Goal: Information Seeking & Learning: Find specific page/section

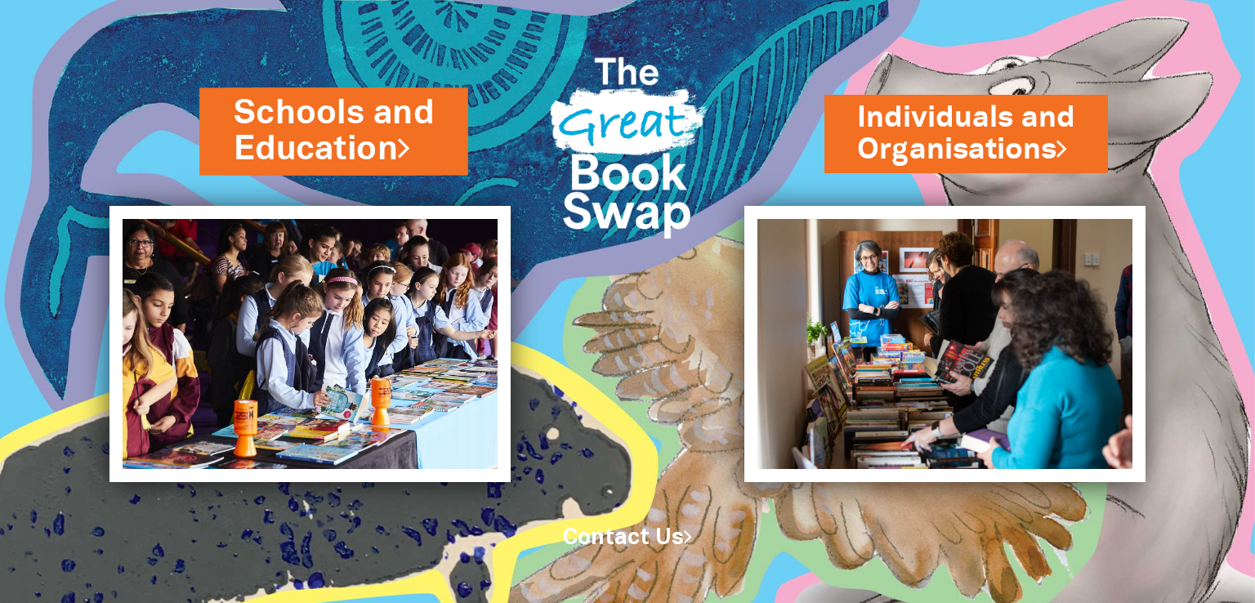
click at [328, 151] on link "Schools and Education" at bounding box center [334, 131] width 200 height 83
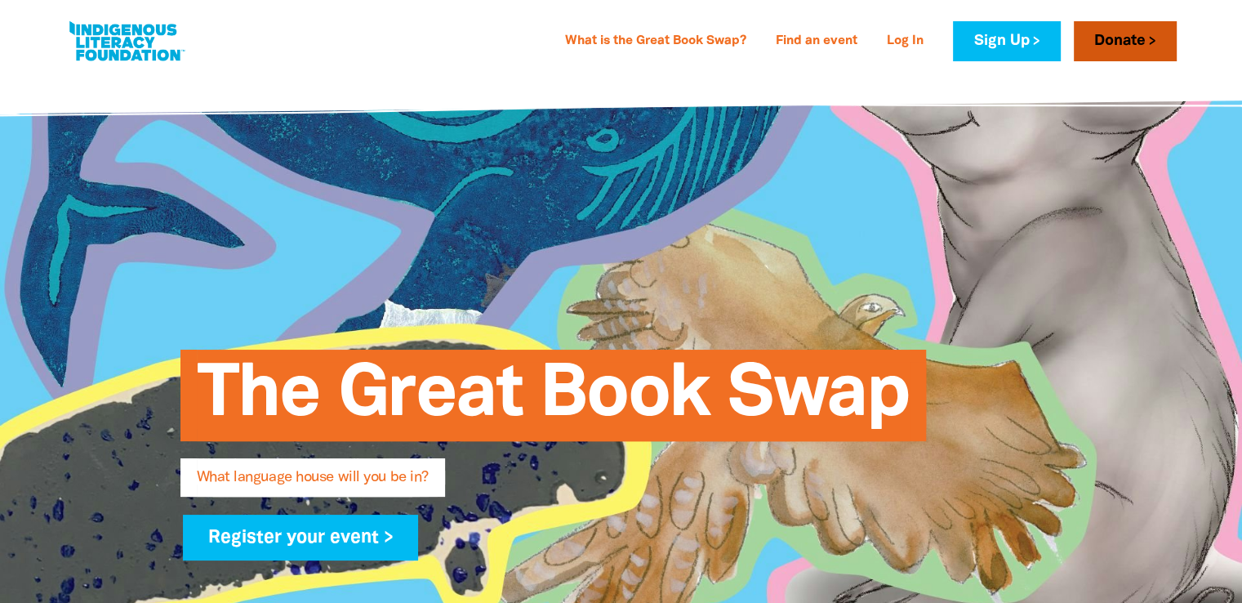
click at [1105, 36] on link "Donate" at bounding box center [1125, 41] width 103 height 40
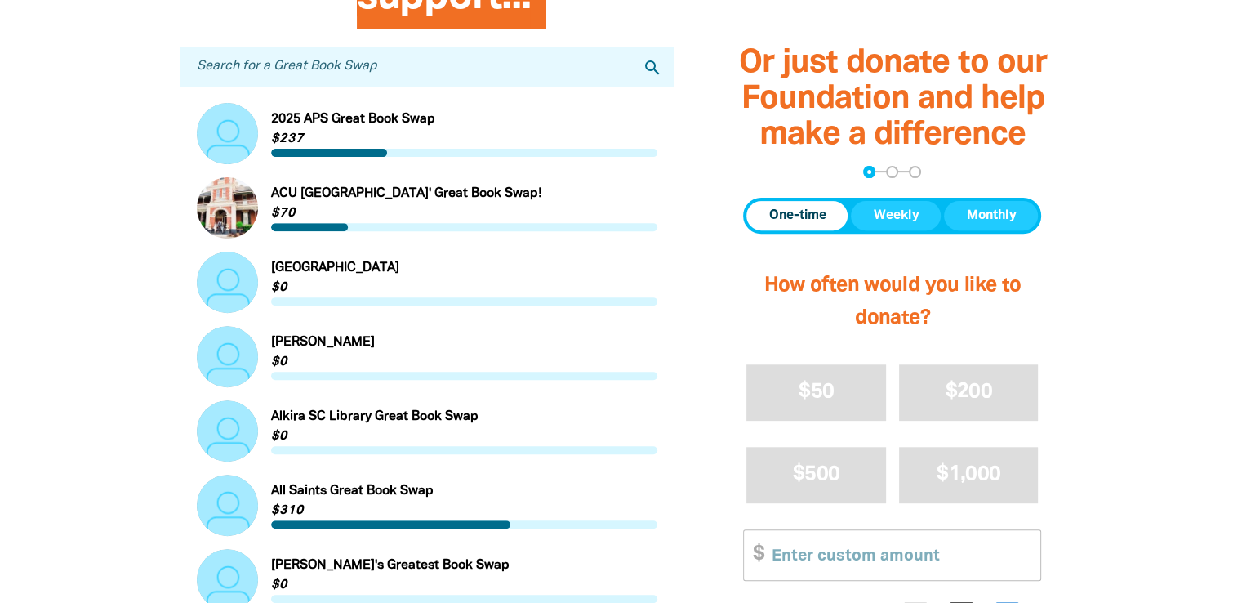
scroll to position [575, 0]
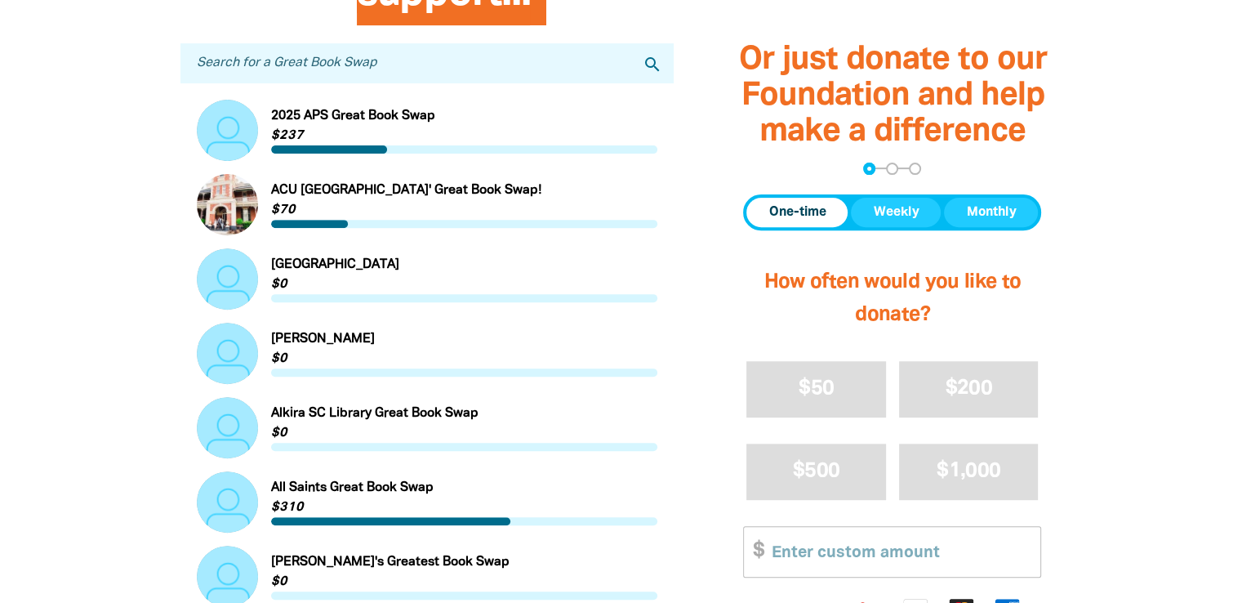
click at [395, 74] on input "Search for a Great Book Swap" at bounding box center [428, 63] width 494 height 40
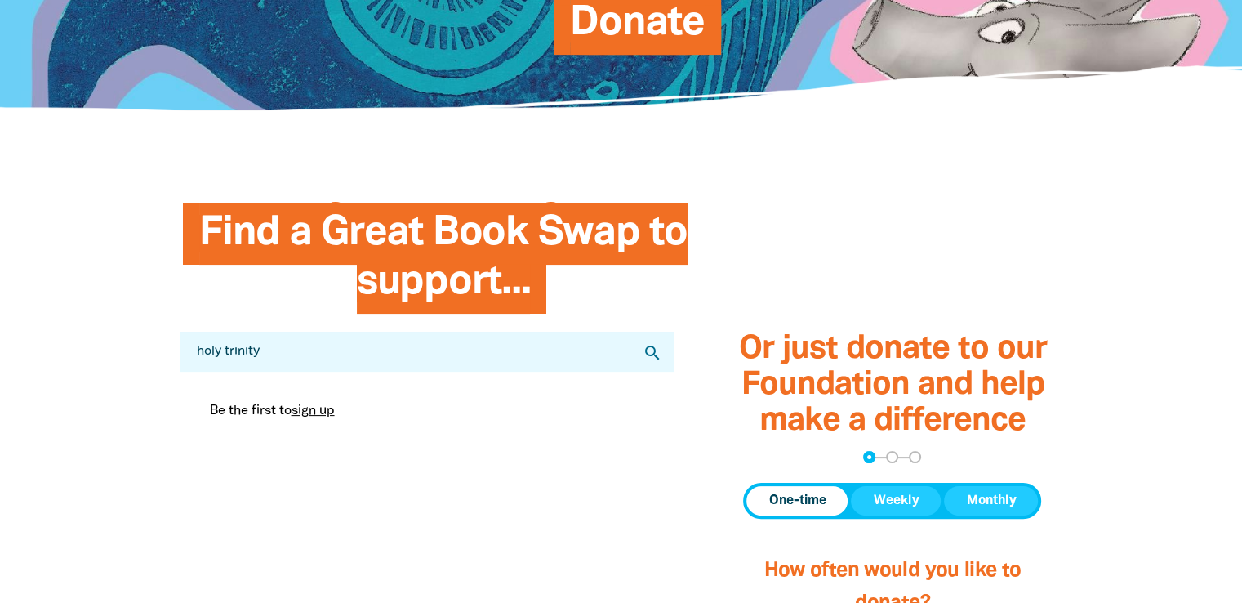
scroll to position [0, 0]
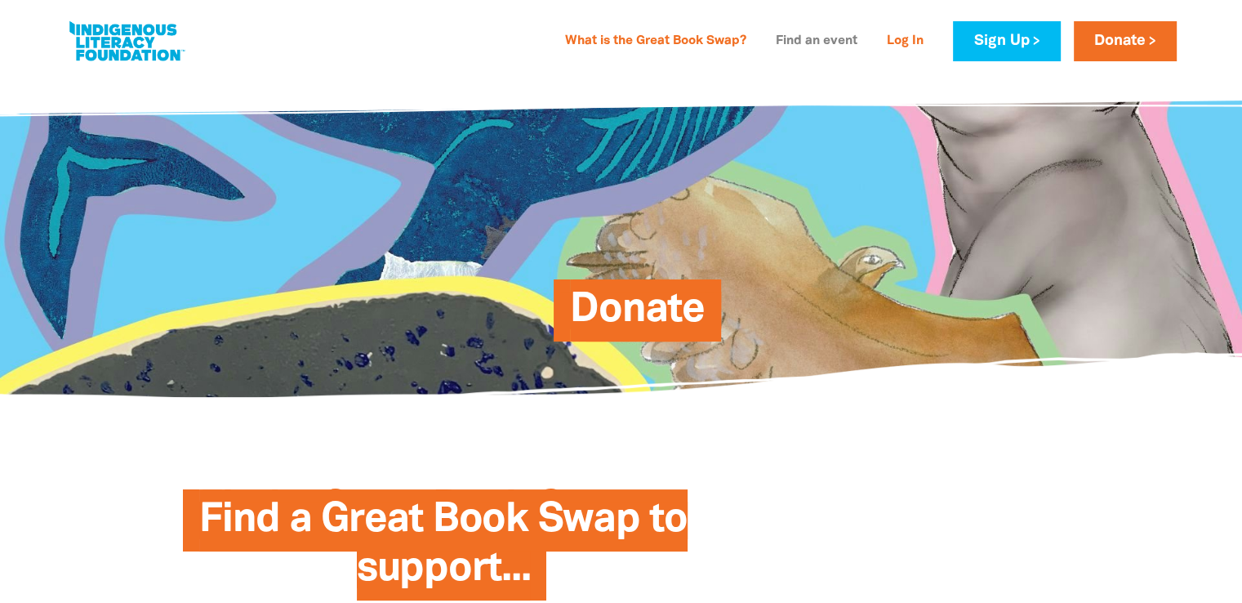
type input "holy trinity"
click at [823, 37] on link "Find an event" at bounding box center [816, 42] width 101 height 26
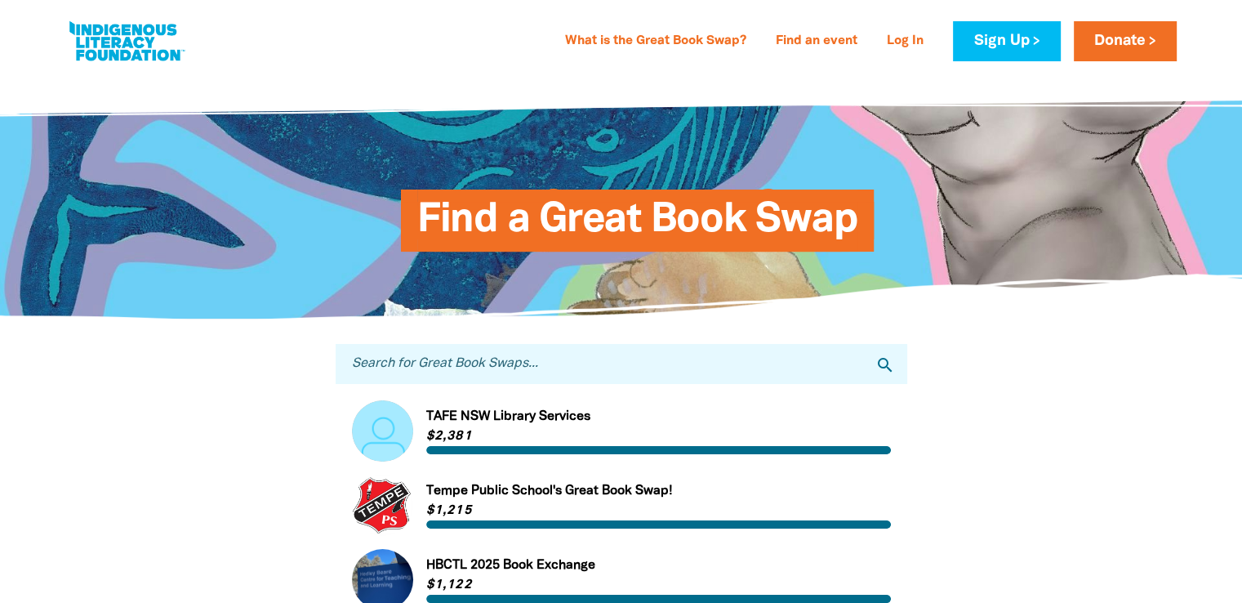
click at [467, 367] on input "Search for Great Book Swaps..." at bounding box center [622, 364] width 572 height 40
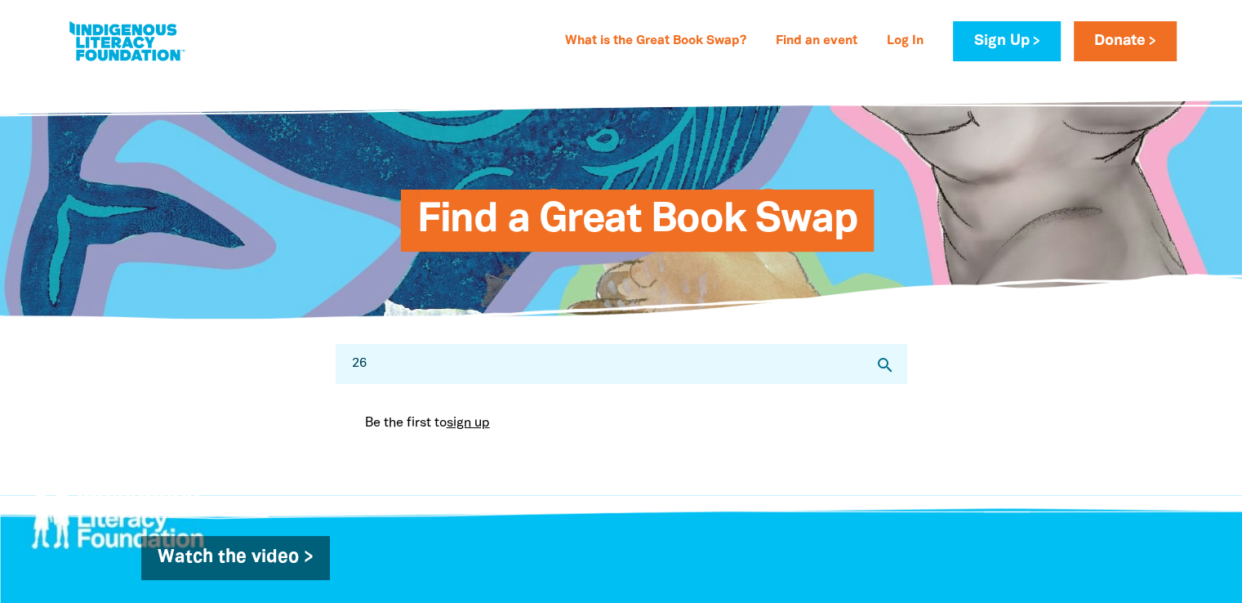
type input "2"
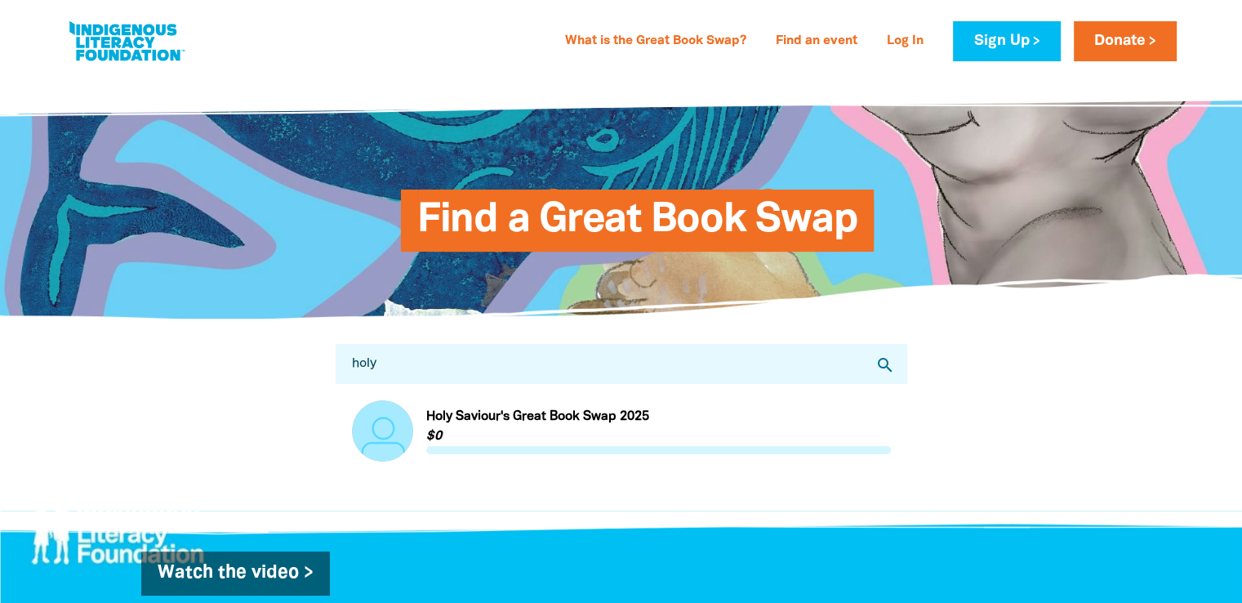
type input "holy trinity"
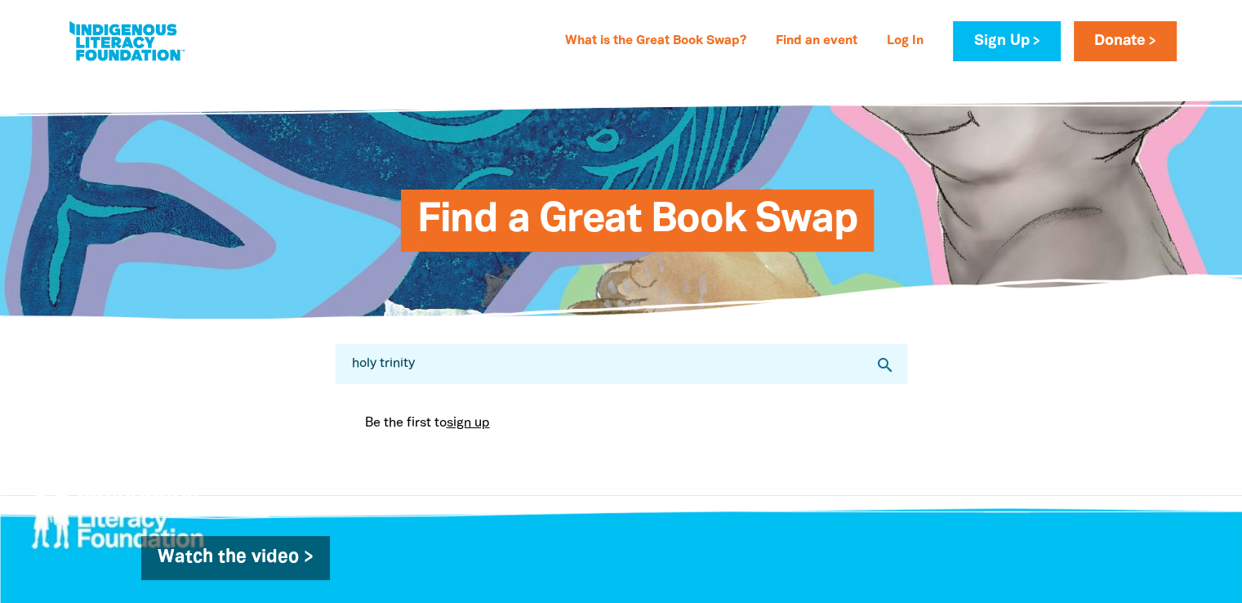
click at [883, 364] on icon "search" at bounding box center [886, 365] width 20 height 20
